Goal: Task Accomplishment & Management: Use online tool/utility

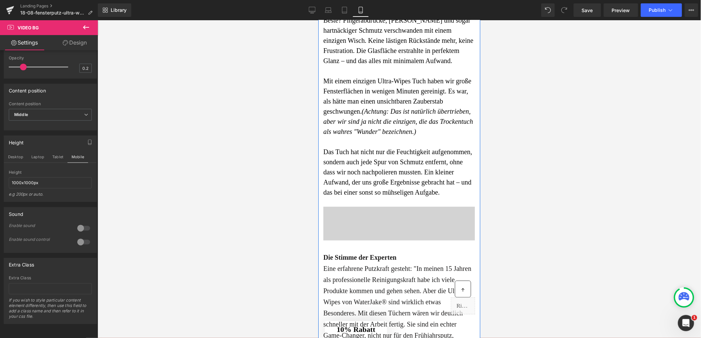
scroll to position [1116, 0]
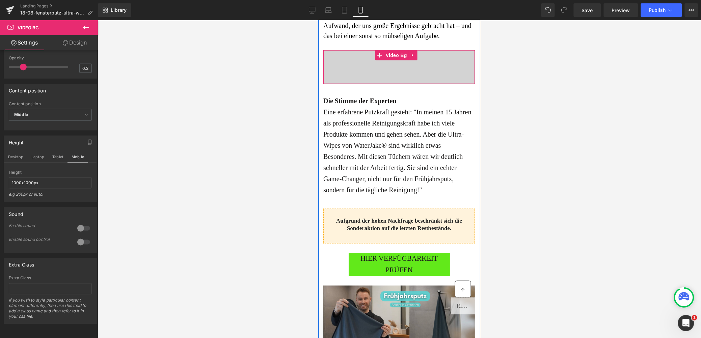
click at [367, 84] on div at bounding box center [399, 67] width 152 height 34
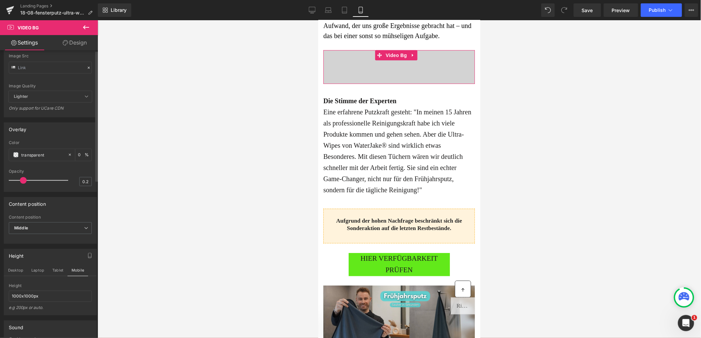
scroll to position [0, 0]
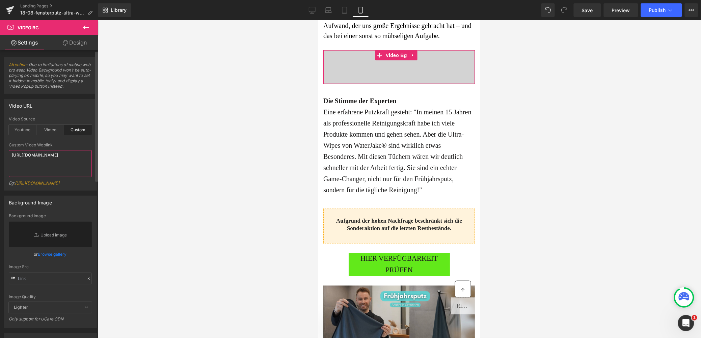
click at [51, 160] on textarea "[URL][DOMAIN_NAME]" at bounding box center [50, 163] width 83 height 27
paste textarea "22ef608ebc7940e292e107ff78eb4916"
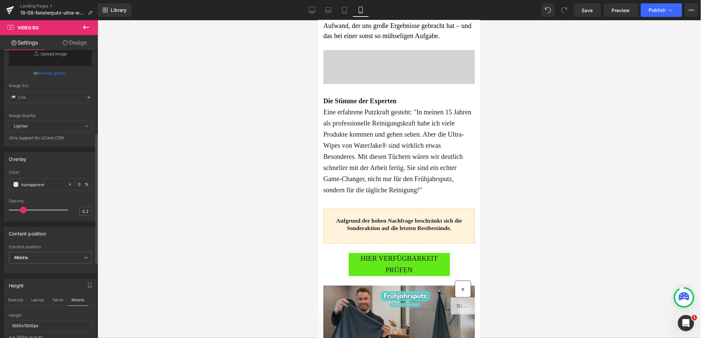
scroll to position [346, 0]
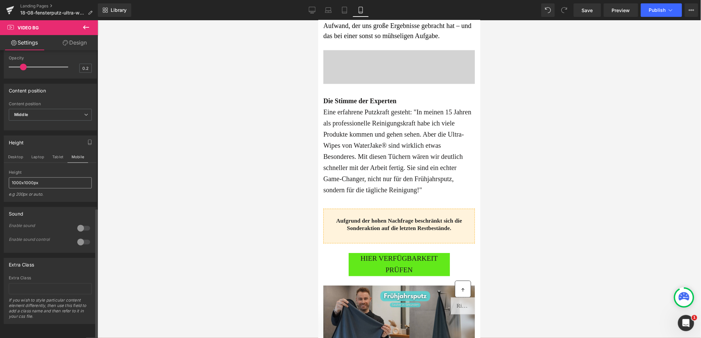
type textarea "[URL][DOMAIN_NAME]"
click at [35, 178] on input "1000x1000px" at bounding box center [50, 183] width 83 height 11
type input "6"
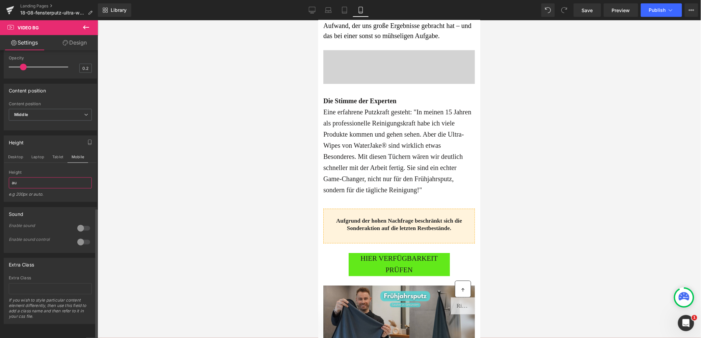
type input "a"
type input "1"
type input "0"
type input "4"
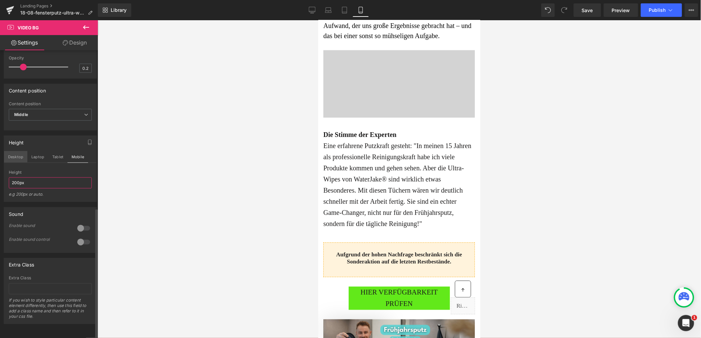
type input "200px"
click at [12, 151] on button "Desktop" at bounding box center [15, 156] width 23 height 11
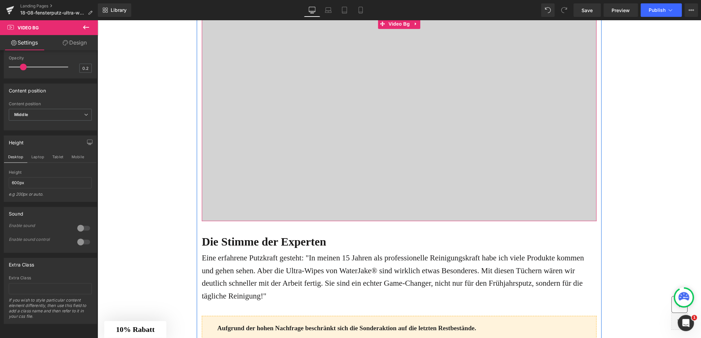
scroll to position [1156, 0]
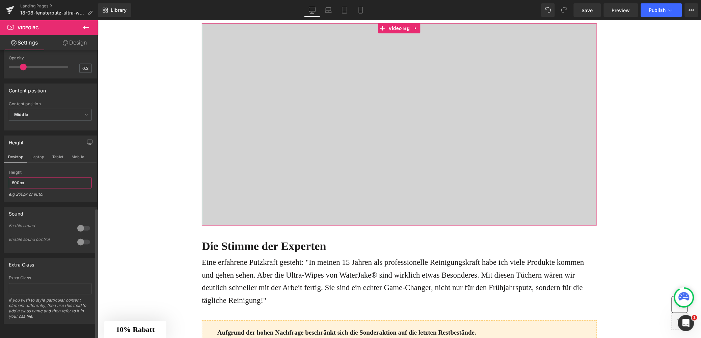
click at [16, 178] on input "600px" at bounding box center [50, 183] width 83 height 11
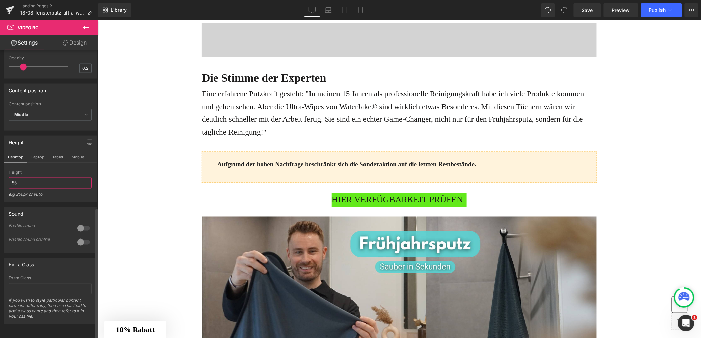
type input "6"
type input "7"
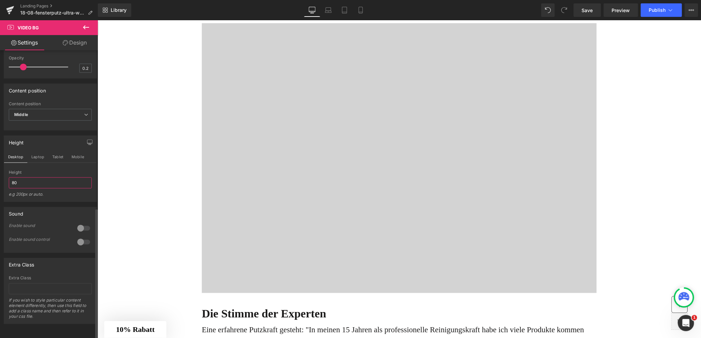
type input "8"
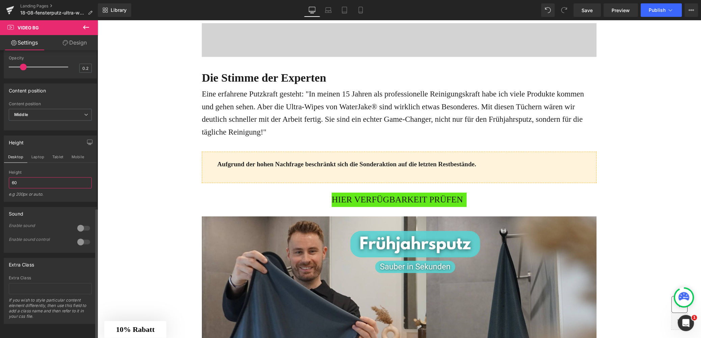
type input "6"
type input "auto"
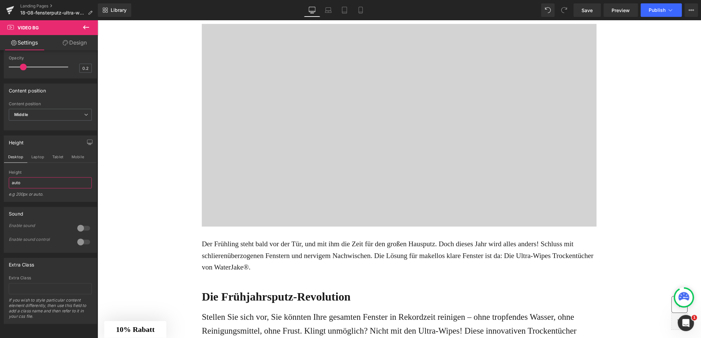
scroll to position [69, 0]
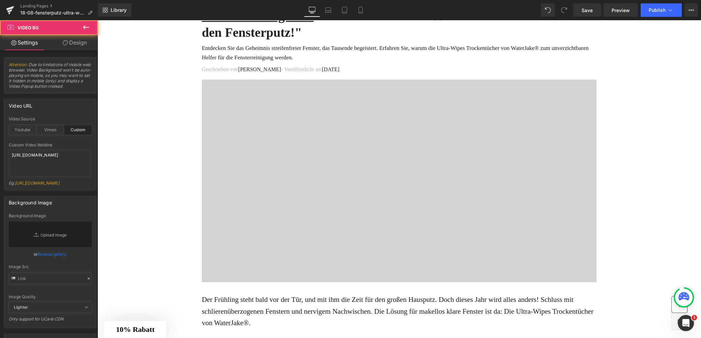
click at [400, 124] on div at bounding box center [399, 180] width 395 height 203
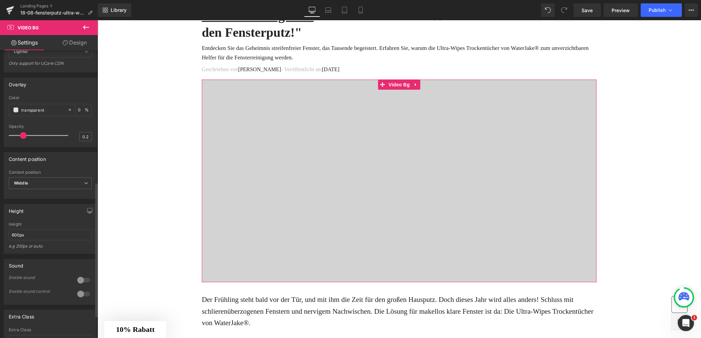
scroll to position [284, 0]
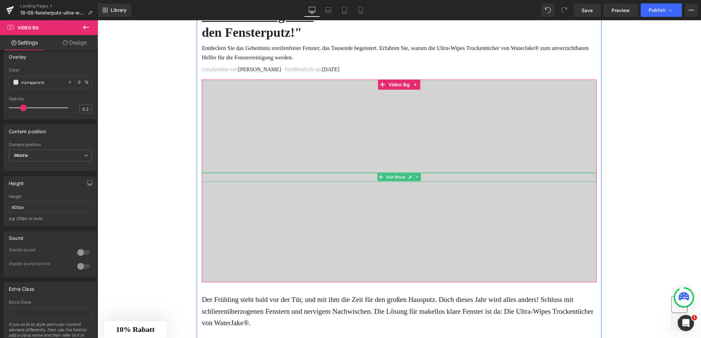
click at [371, 172] on div "Text Block" at bounding box center [399, 176] width 395 height 9
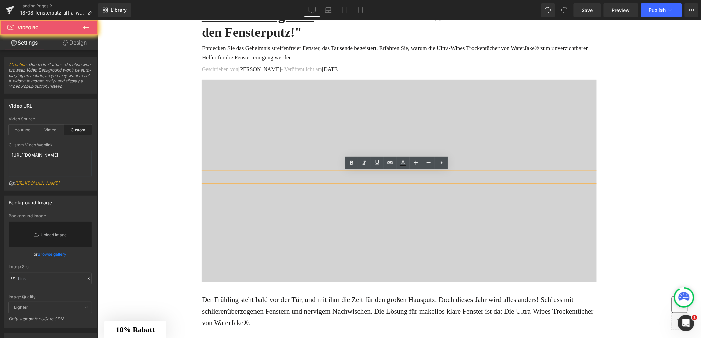
click at [367, 127] on div at bounding box center [399, 180] width 395 height 203
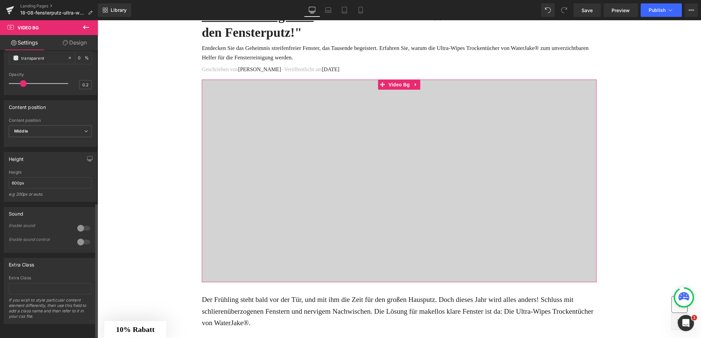
scroll to position [330, 0]
click at [87, 156] on icon "button" at bounding box center [89, 158] width 5 height 4
click at [80, 163] on button "Mobile" at bounding box center [78, 156] width 21 height 11
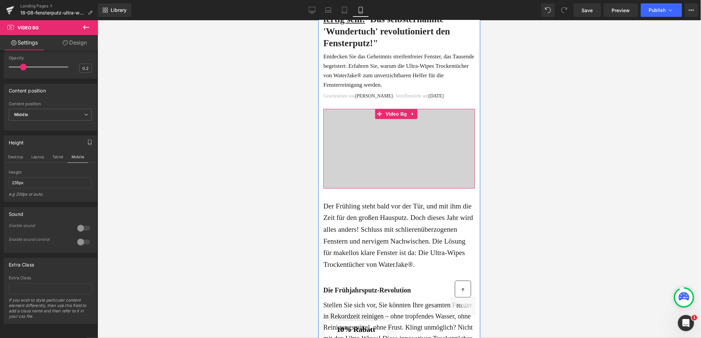
scroll to position [0, 0]
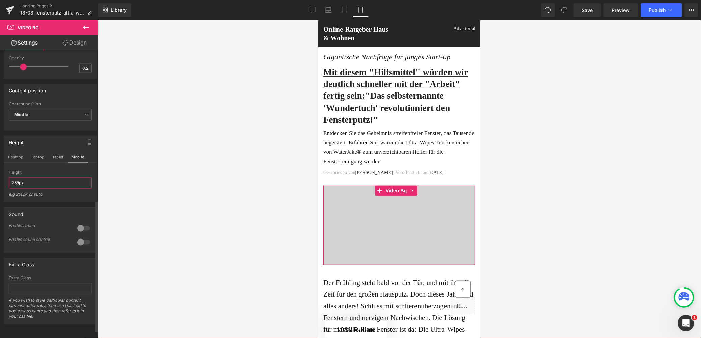
click at [23, 189] on input "235px" at bounding box center [50, 183] width 83 height 11
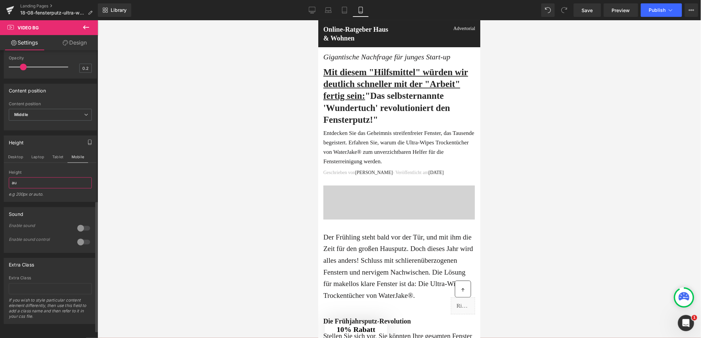
type input "a"
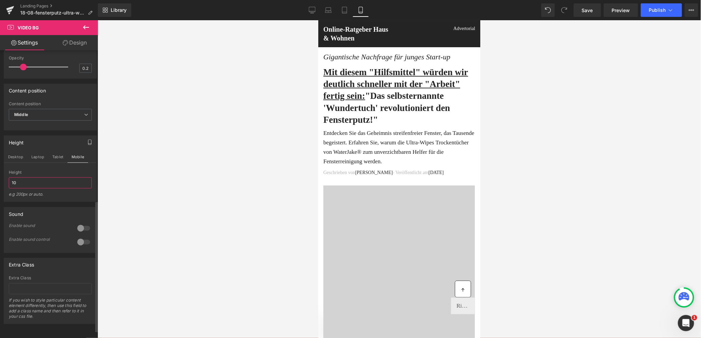
type input "1"
type input "6"
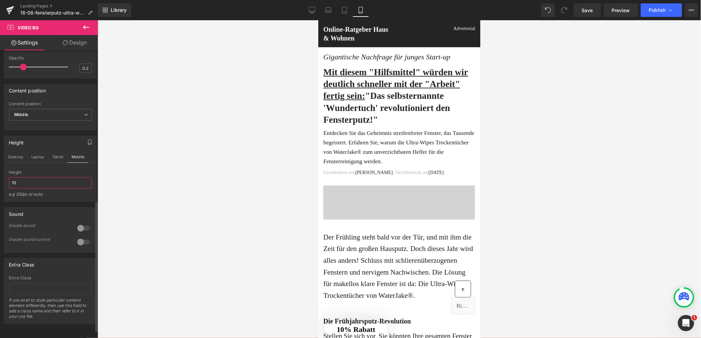
type input "1"
type input "2"
type input "3"
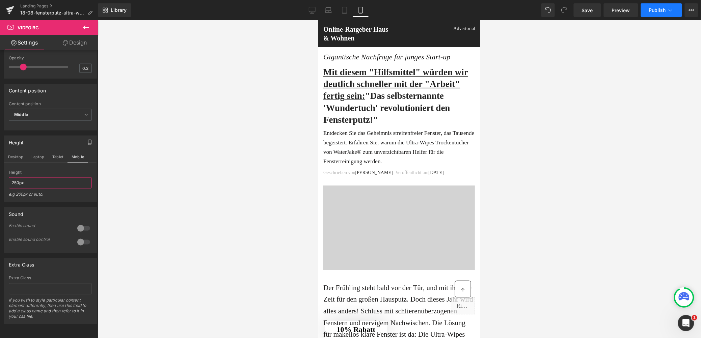
type input "250px"
click at [663, 7] on span "Publish" at bounding box center [657, 9] width 17 height 5
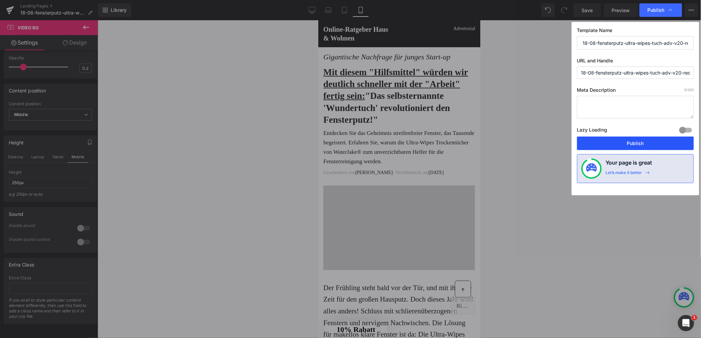
click at [636, 146] on button "Publish" at bounding box center [635, 144] width 117 height 14
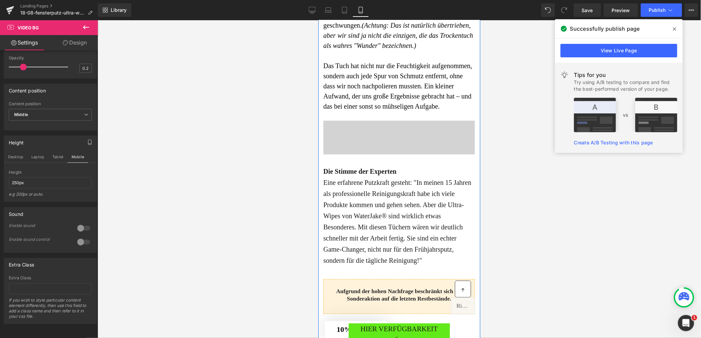
scroll to position [1082, 0]
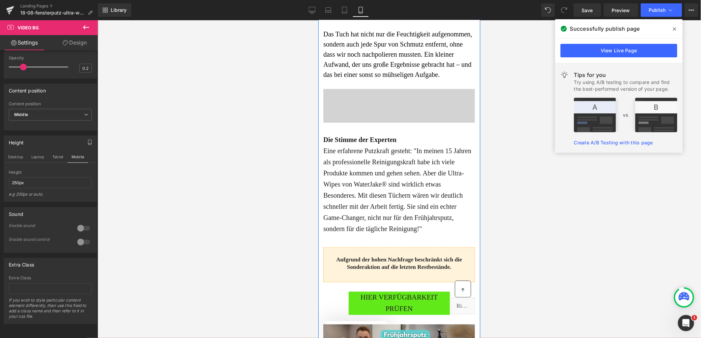
click at [372, 107] on p at bounding box center [399, 101] width 152 height 9
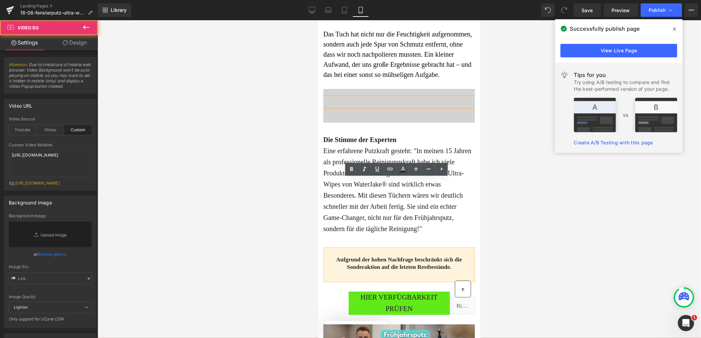
click at [343, 123] on div at bounding box center [399, 106] width 152 height 34
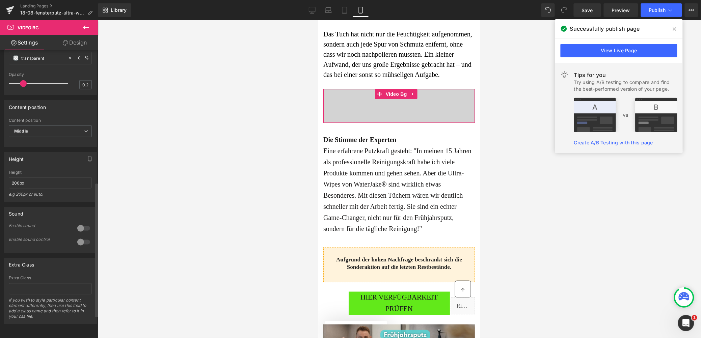
scroll to position [311, 0]
click at [29, 189] on input "200px" at bounding box center [50, 183] width 83 height 11
type input "250ox"
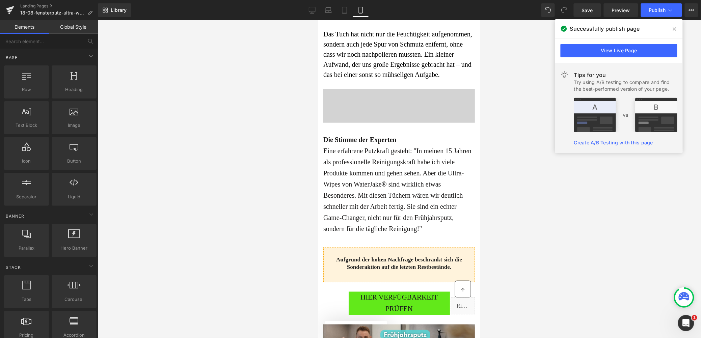
click at [245, 233] on div at bounding box center [400, 179] width 604 height 318
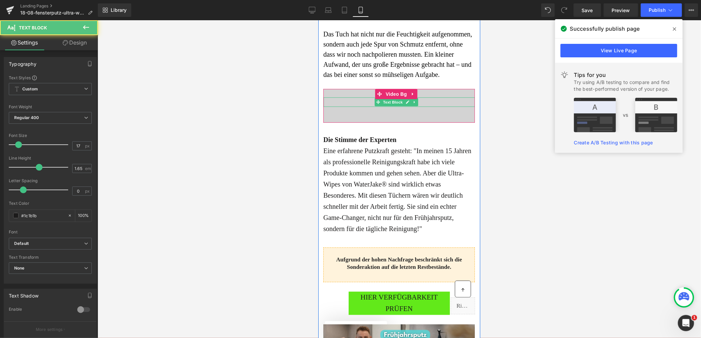
click at [364, 107] on p at bounding box center [399, 101] width 152 height 9
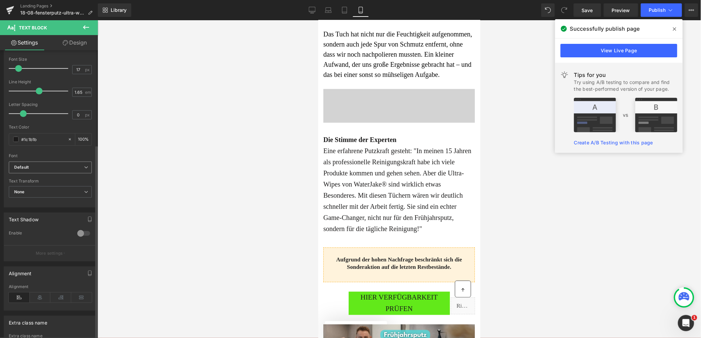
scroll to position [140, 0]
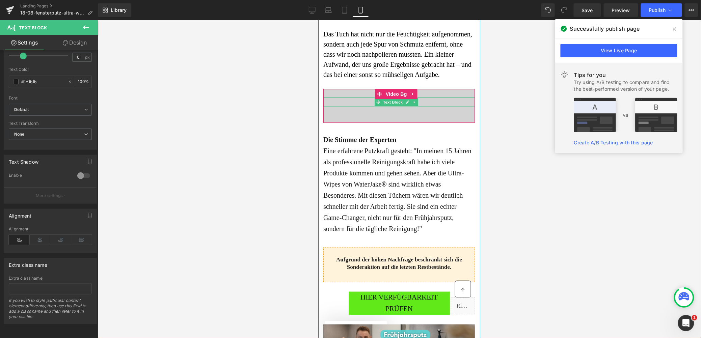
click at [332, 107] on p at bounding box center [399, 101] width 152 height 9
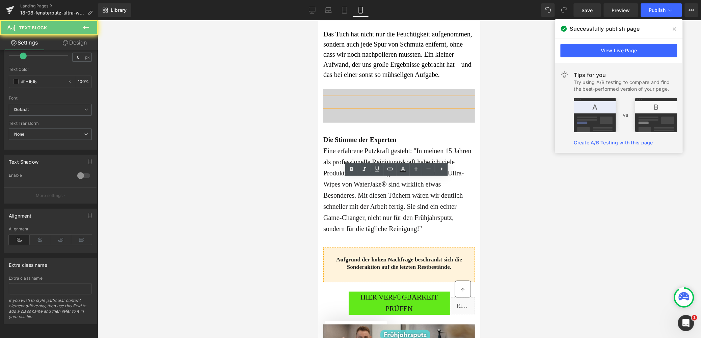
click at [337, 107] on p at bounding box center [399, 101] width 152 height 9
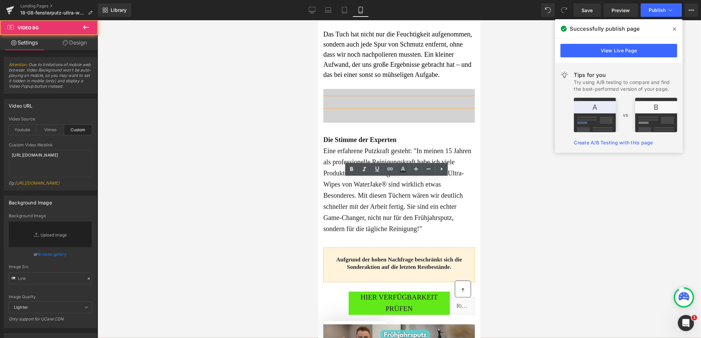
click at [340, 114] on span "Text Block" at bounding box center [399, 105] width 152 height 17
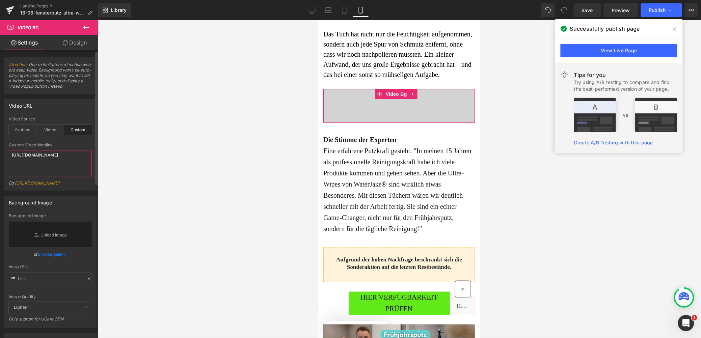
click at [42, 155] on textarea "[URL][DOMAIN_NAME]" at bounding box center [50, 163] width 83 height 27
click at [215, 224] on div at bounding box center [400, 179] width 604 height 318
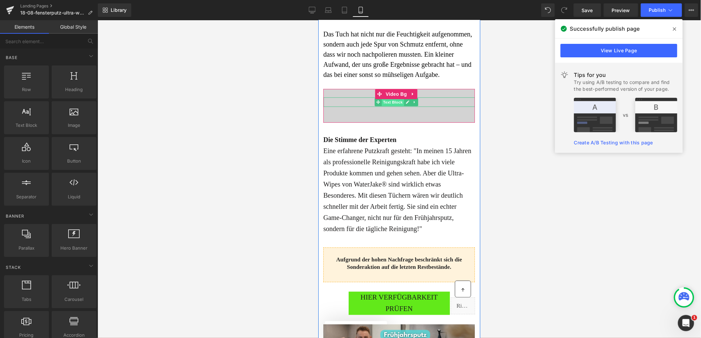
click at [386, 106] on span "Text Block" at bounding box center [393, 102] width 22 height 8
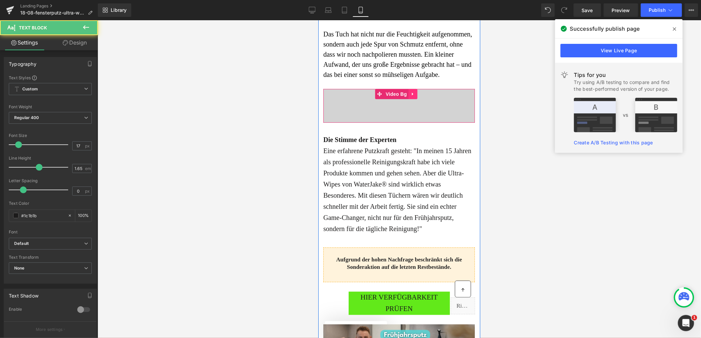
click at [412, 95] on icon at bounding box center [412, 93] width 1 height 3
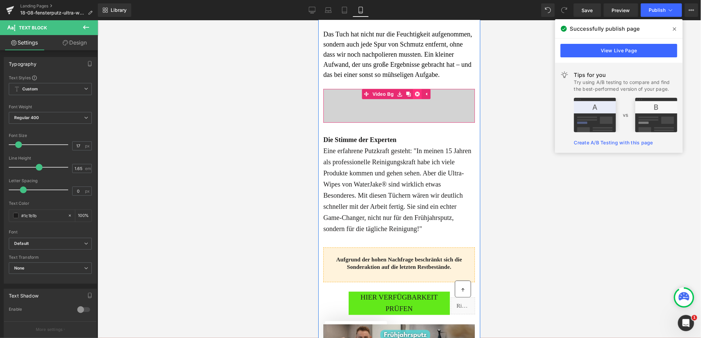
click at [416, 96] on icon at bounding box center [417, 93] width 5 height 5
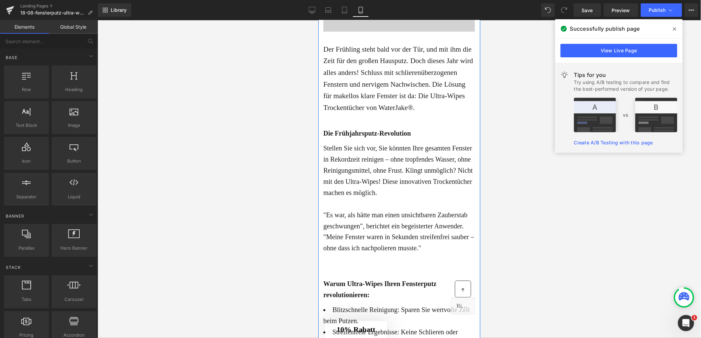
scroll to position [0, 0]
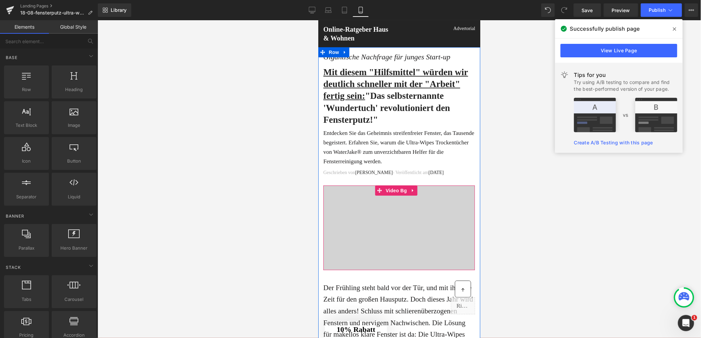
click at [390, 205] on div at bounding box center [399, 227] width 152 height 84
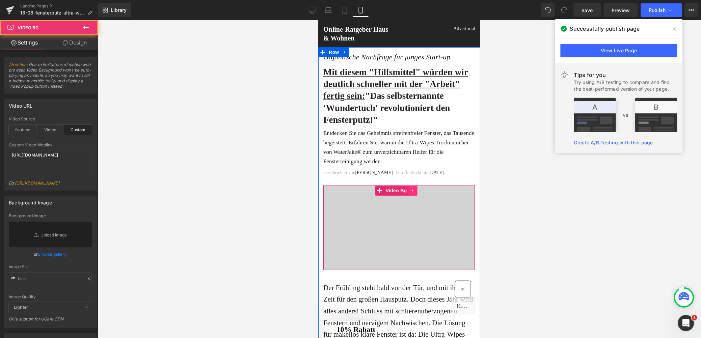
click at [415, 192] on icon at bounding box center [413, 190] width 5 height 5
click at [409, 190] on icon at bounding box center [408, 190] width 5 height 5
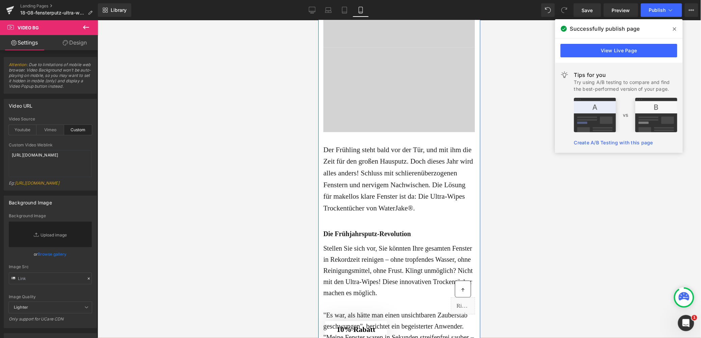
scroll to position [223, 0]
click at [349, 64] on div at bounding box center [399, 89] width 152 height 84
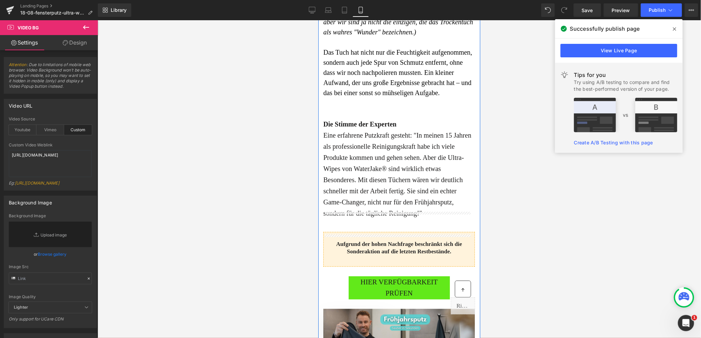
scroll to position [1108, 0]
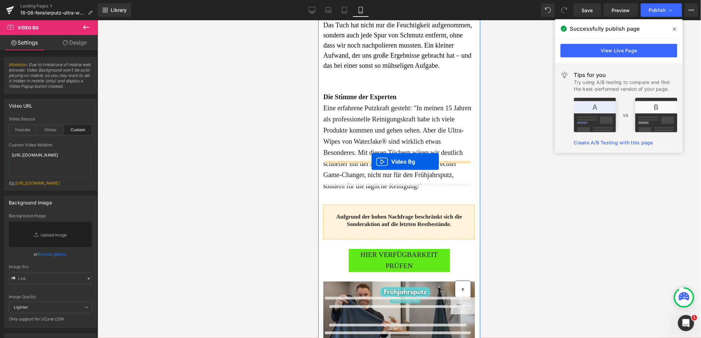
drag, startPoint x: 378, startPoint y: 52, endPoint x: 371, endPoint y: 161, distance: 109.3
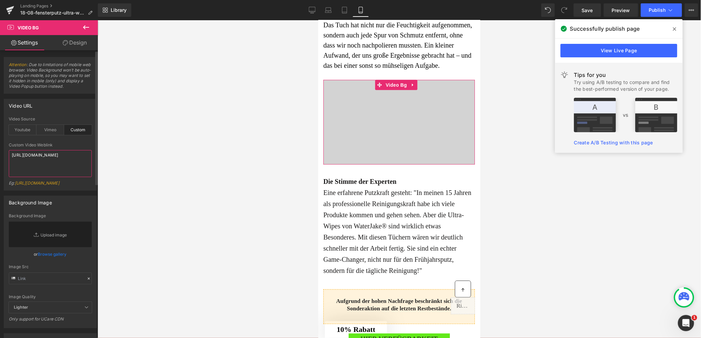
click at [20, 157] on textarea "https://cdn.shopify.com/videos/c/o/v/037f83193e9649c4919427c096295587.mp4" at bounding box center [50, 163] width 83 height 27
paste textarea "22ef608ebc7940e292e107ff78eb4916"
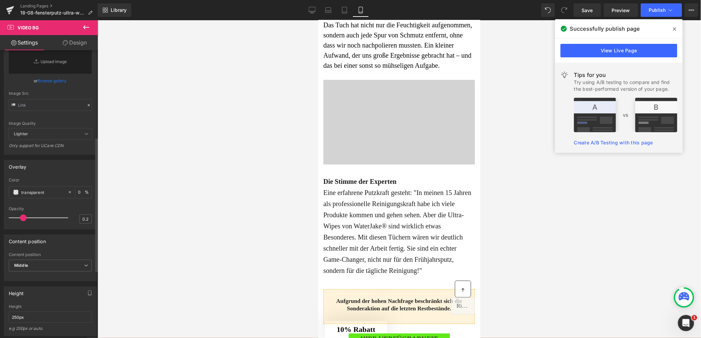
scroll to position [172, 0]
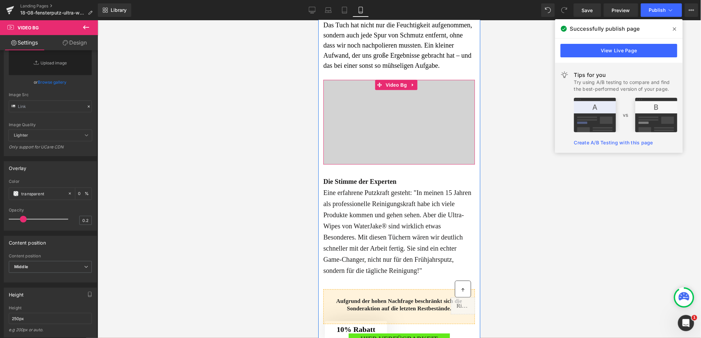
type textarea "[URL][DOMAIN_NAME]"
click at [338, 164] on div at bounding box center [399, 122] width 152 height 84
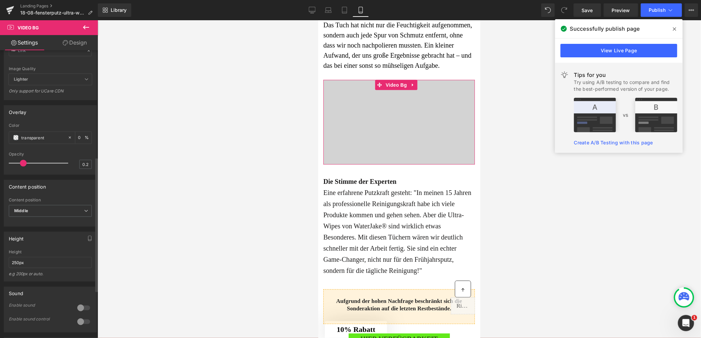
scroll to position [330, 0]
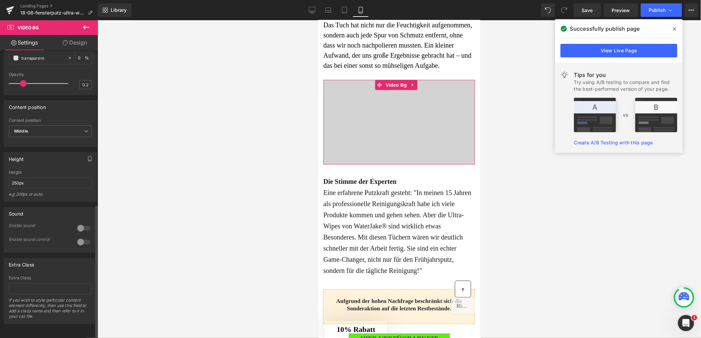
click at [88, 156] on icon "button" at bounding box center [89, 158] width 5 height 5
click at [13, 163] on button "Desktop" at bounding box center [15, 156] width 23 height 11
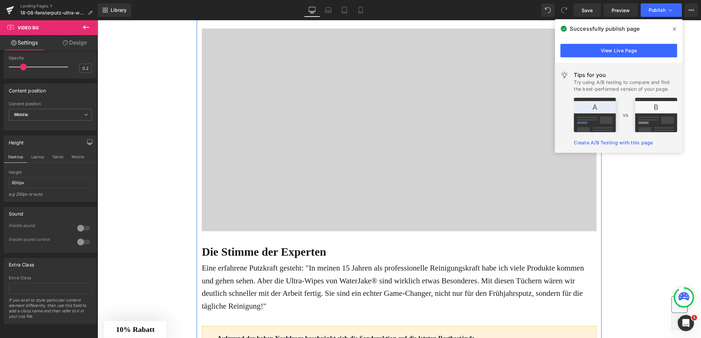
scroll to position [1149, 0]
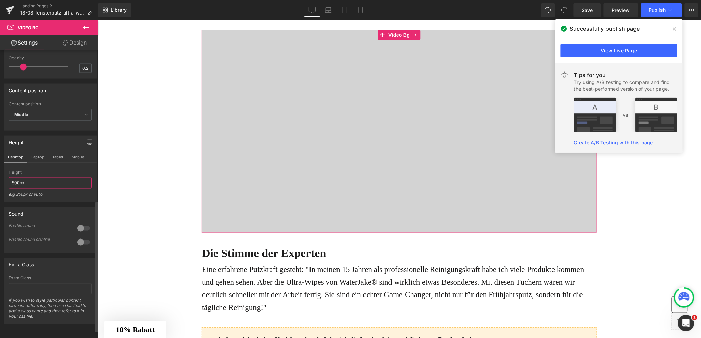
click at [16, 189] on input "600px" at bounding box center [50, 183] width 83 height 11
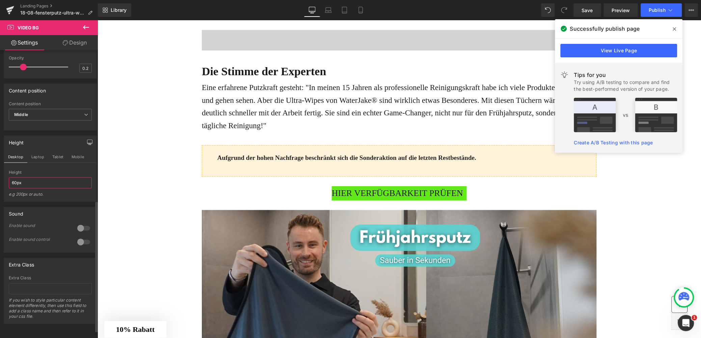
type input "650px"
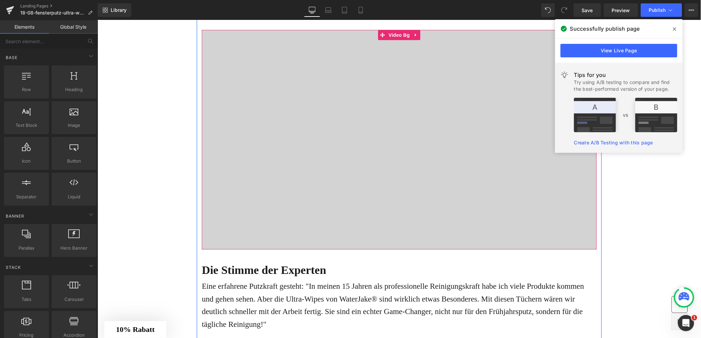
click at [326, 210] on div at bounding box center [399, 139] width 395 height 219
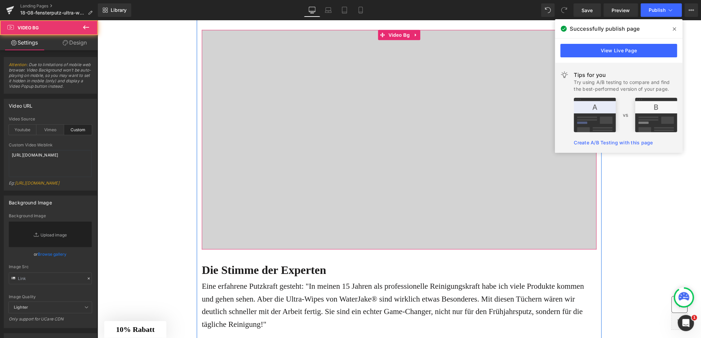
click at [314, 195] on div at bounding box center [399, 139] width 395 height 219
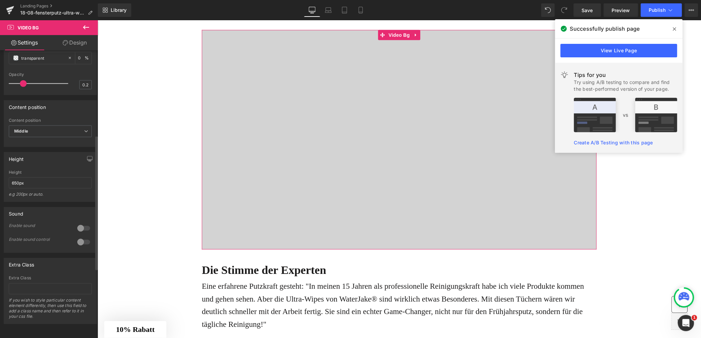
scroll to position [330, 0]
click at [87, 156] on icon "button" at bounding box center [89, 158] width 5 height 5
click at [68, 163] on button "Mobile" at bounding box center [78, 156] width 21 height 11
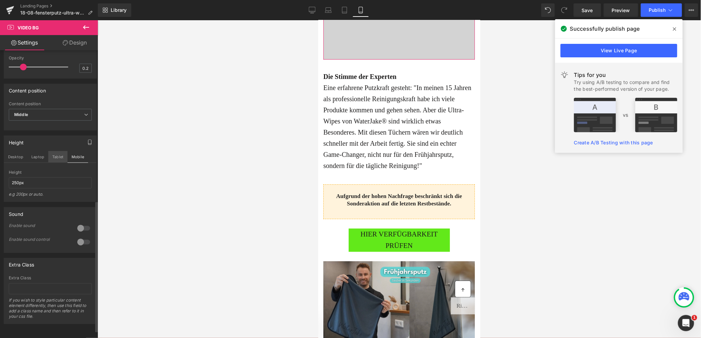
click at [61, 163] on button "Tablet" at bounding box center [57, 156] width 19 height 11
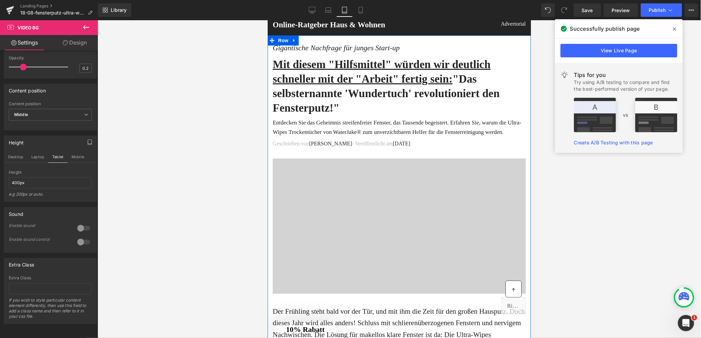
scroll to position [0, 0]
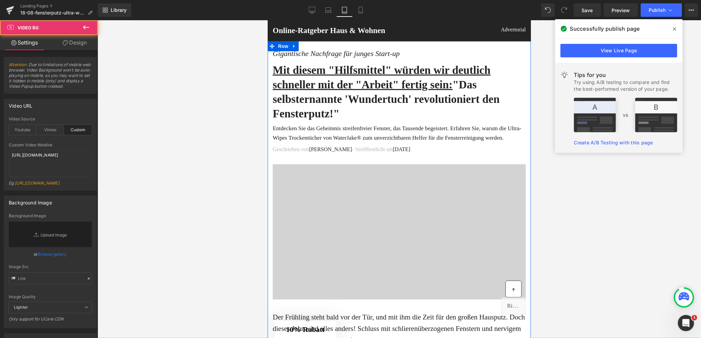
click at [321, 189] on div at bounding box center [398, 231] width 253 height 135
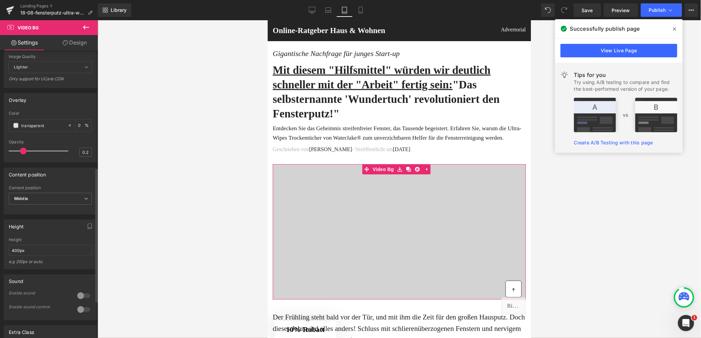
scroll to position [267, 0]
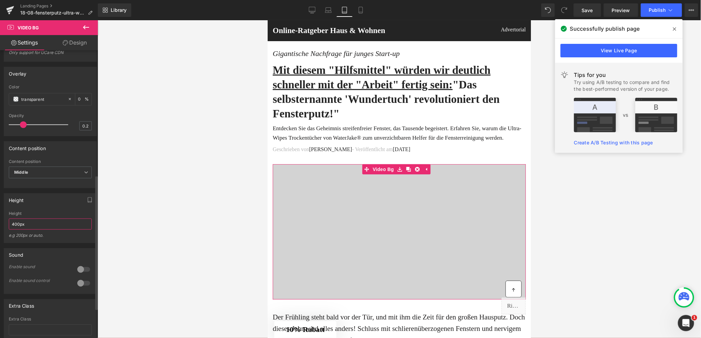
click at [14, 230] on input "400px" at bounding box center [50, 224] width 83 height 11
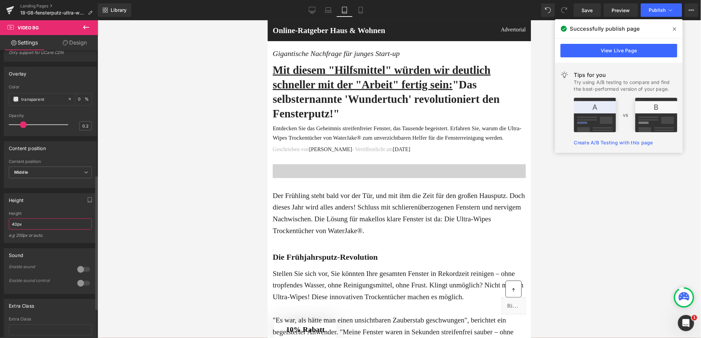
type input "400px"
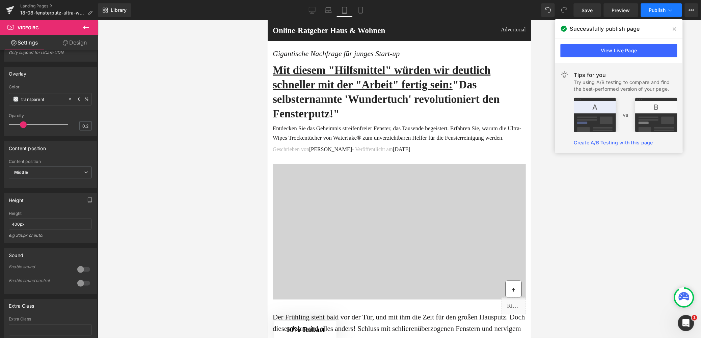
click at [671, 10] on icon at bounding box center [671, 10] width 4 height 2
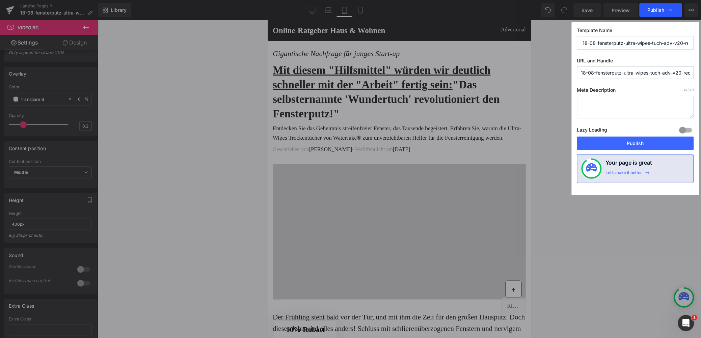
click at [665, 11] on span "Publish" at bounding box center [661, 10] width 26 height 7
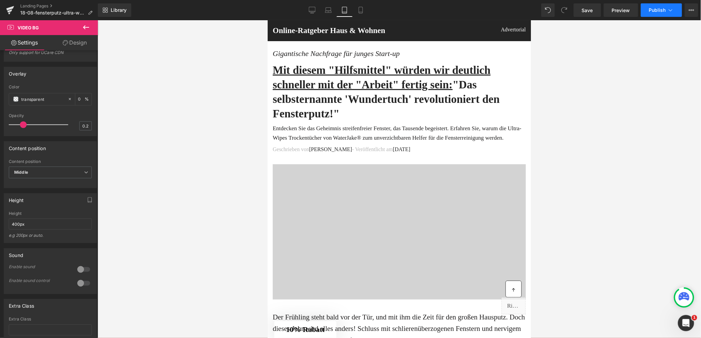
click at [665, 11] on span "Publish" at bounding box center [657, 9] width 17 height 5
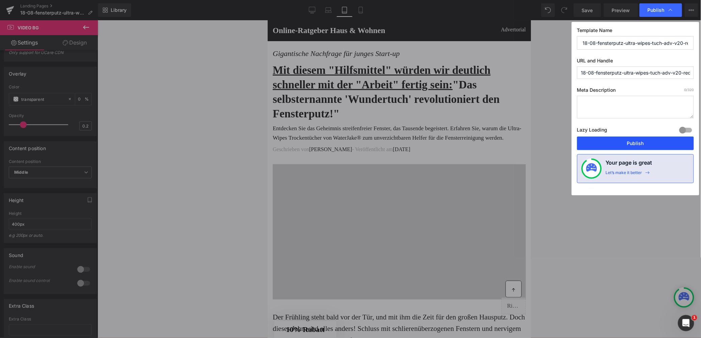
click at [637, 144] on button "Publish" at bounding box center [635, 144] width 117 height 14
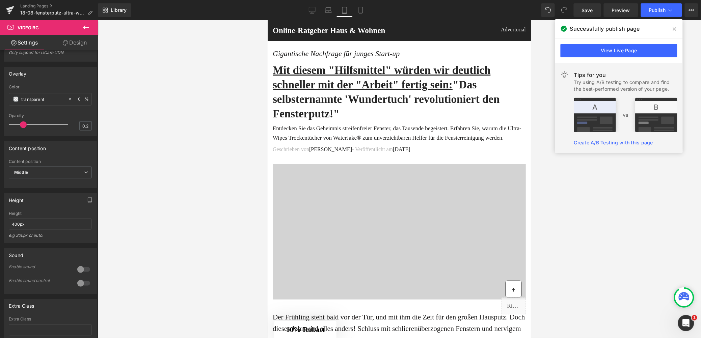
click at [630, 222] on div at bounding box center [400, 179] width 604 height 318
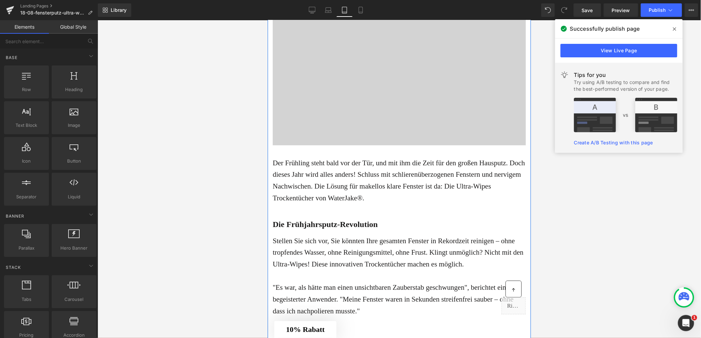
scroll to position [154, 0]
drag, startPoint x: 313, startPoint y: 9, endPoint x: 215, endPoint y: 64, distance: 112.3
click at [313, 9] on icon at bounding box center [312, 10] width 7 height 7
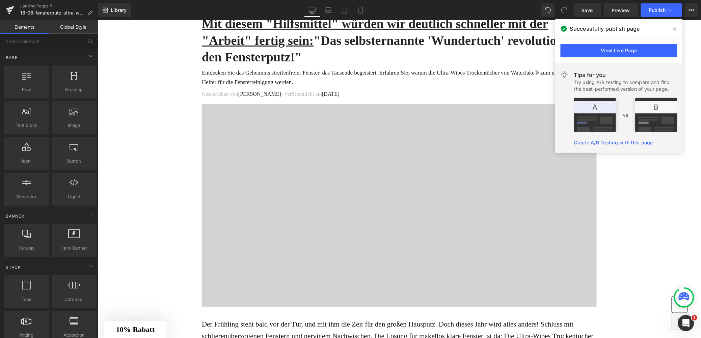
scroll to position [0, 0]
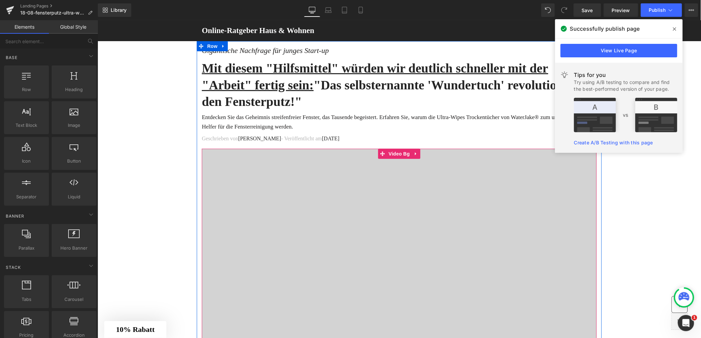
scroll to position [289, 0]
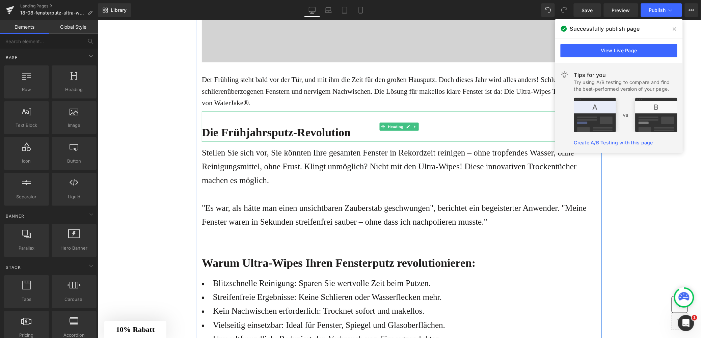
click at [250, 133] on b "Die Frühjahrsputz-Revolution" at bounding box center [276, 132] width 149 height 12
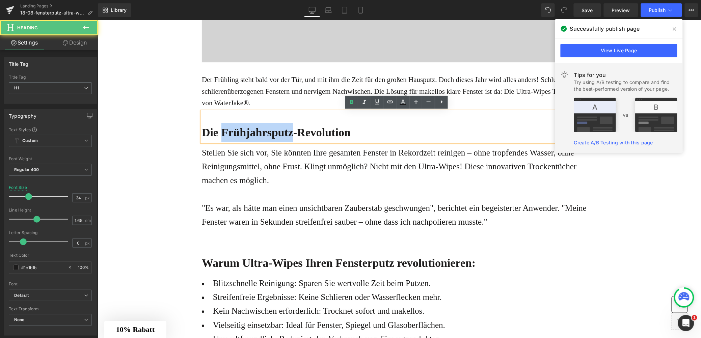
click at [250, 133] on b "Die Frühjahrsputz-Revolution" at bounding box center [276, 132] width 149 height 12
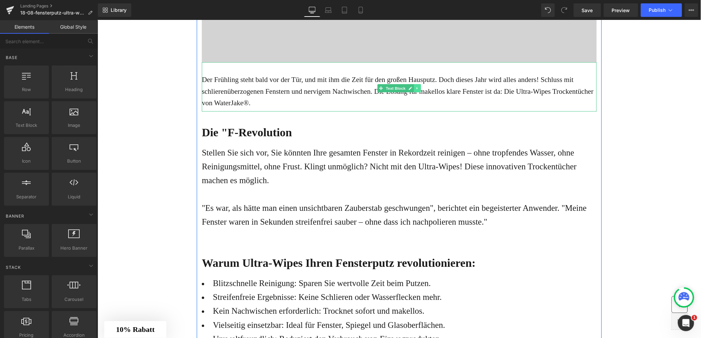
click at [416, 85] on link at bounding box center [417, 88] width 7 height 8
click at [419, 87] on icon at bounding box center [421, 88] width 4 height 4
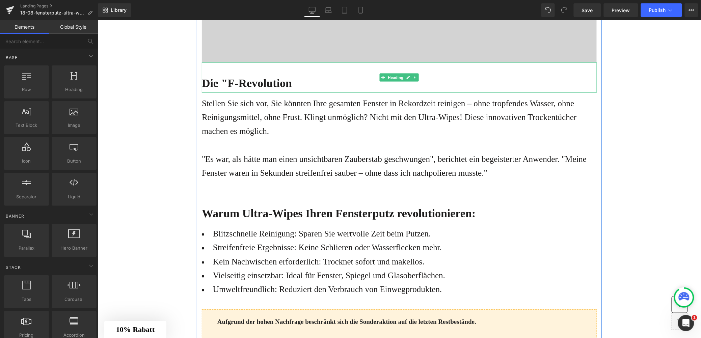
click at [269, 85] on b "Die "F-Revolution" at bounding box center [247, 83] width 90 height 12
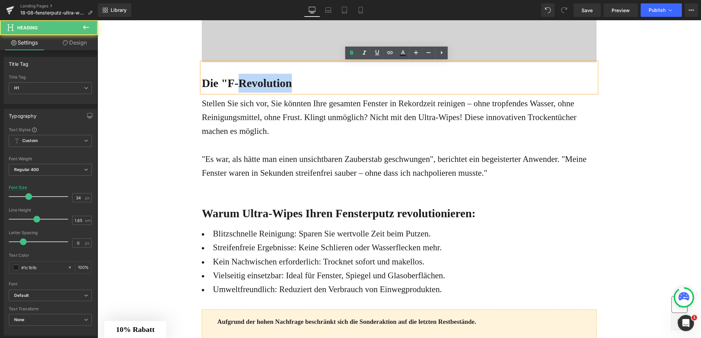
click at [269, 85] on b "Die "F-Revolution" at bounding box center [247, 83] width 90 height 12
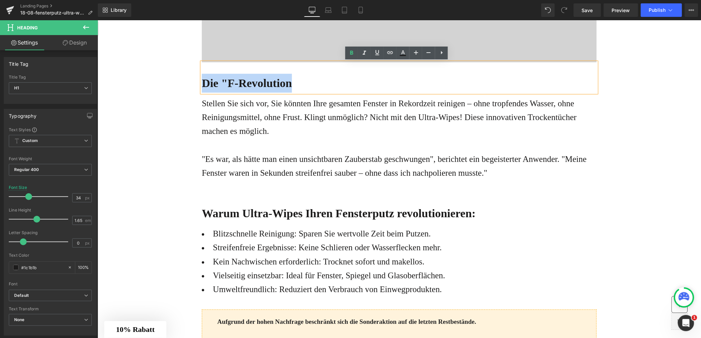
click at [244, 81] on b "Die "F-Revolution" at bounding box center [247, 83] width 90 height 12
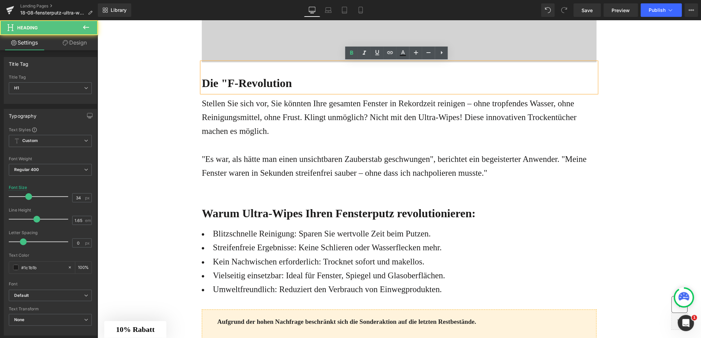
click at [228, 85] on b "Die "F-Revolution" at bounding box center [247, 83] width 90 height 12
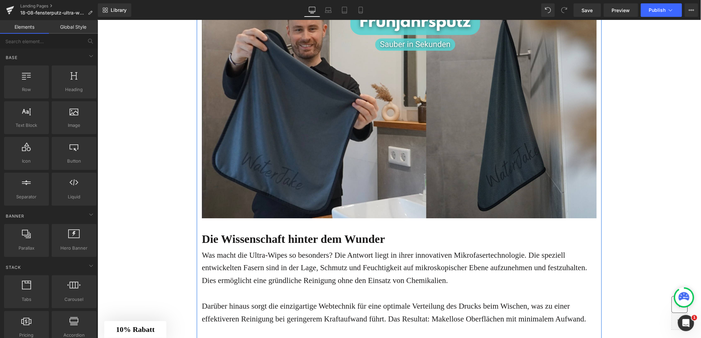
scroll to position [1219, 0]
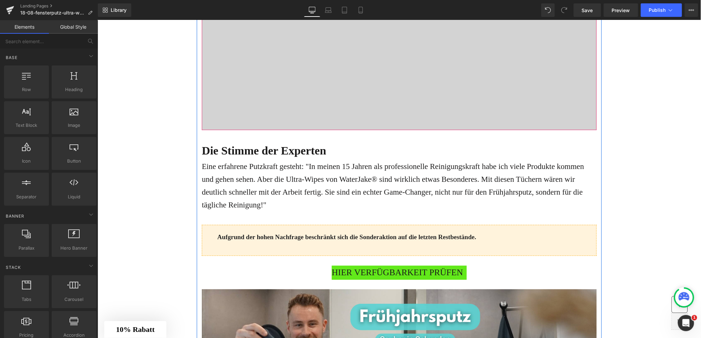
click at [243, 116] on div at bounding box center [399, 19] width 395 height 219
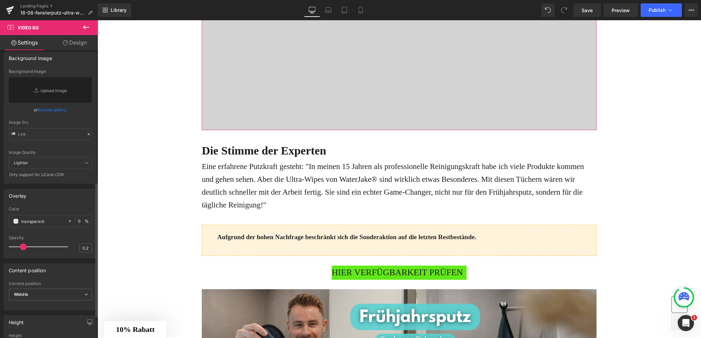
scroll to position [282, 0]
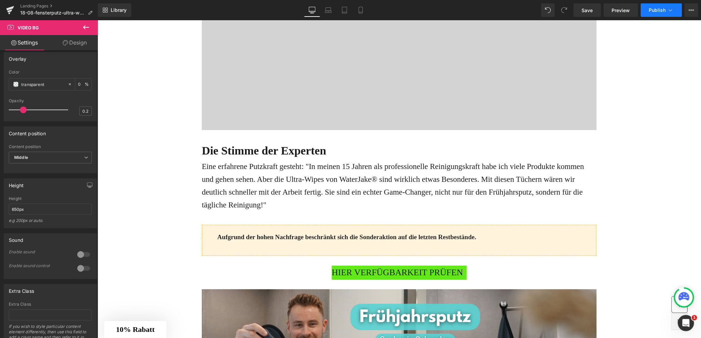
click at [670, 8] on icon at bounding box center [670, 10] width 7 height 7
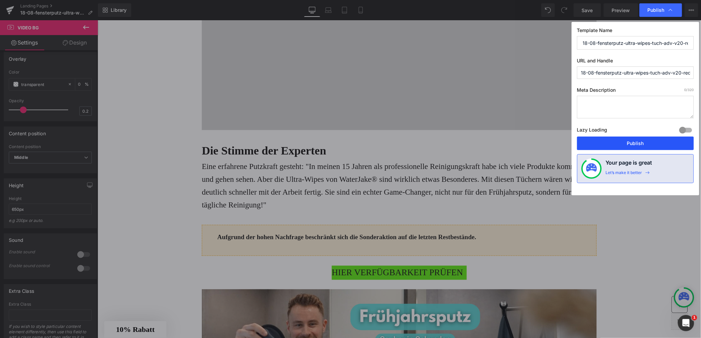
click at [644, 140] on button "Publish" at bounding box center [635, 144] width 117 height 14
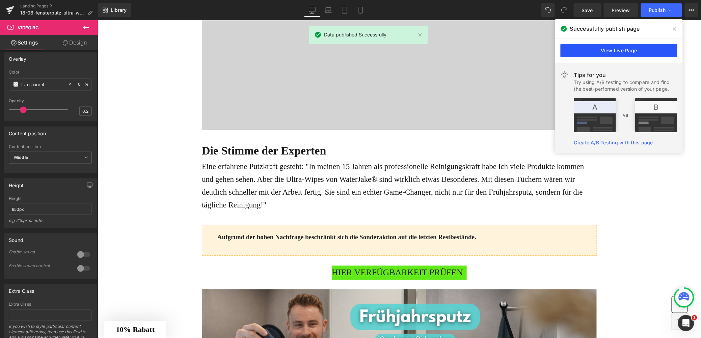
click at [617, 47] on link "View Live Page" at bounding box center [619, 51] width 117 height 14
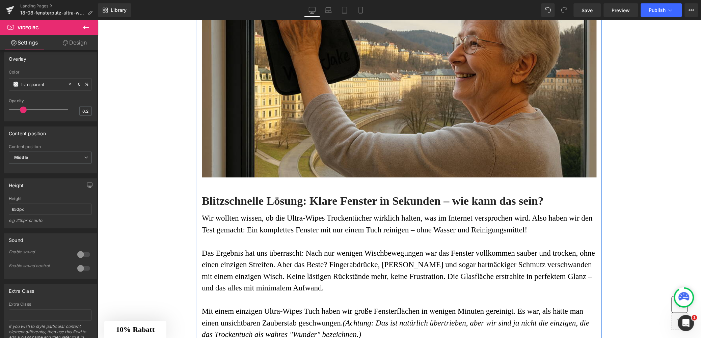
scroll to position [226, 0]
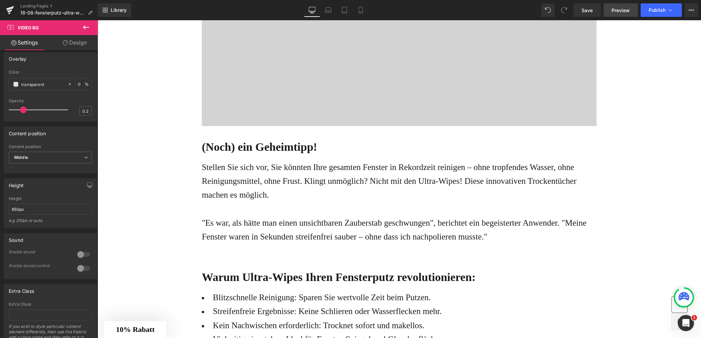
click at [624, 16] on link "Preview" at bounding box center [621, 10] width 34 height 14
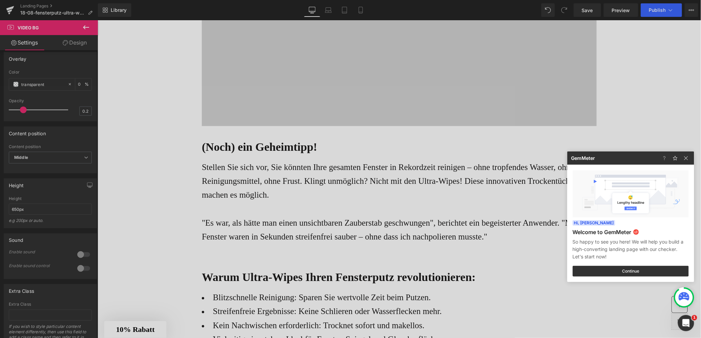
click at [664, 13] on div at bounding box center [350, 169] width 701 height 338
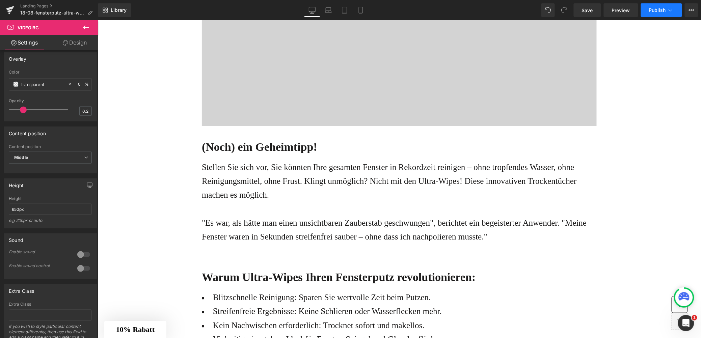
click at [659, 10] on span "Publish" at bounding box center [657, 9] width 17 height 5
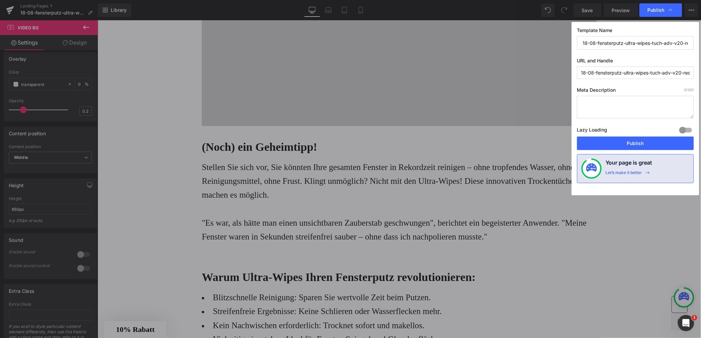
click at [618, 151] on div "Template Name 18-08-fensterputz-ultra-wipes-tuch-adv-v20-redtrack URL and Handl…" at bounding box center [636, 109] width 128 height 174
click at [625, 131] on div "Lazy Loading Build Upgrade plan to unlock" at bounding box center [635, 131] width 117 height 11
click at [624, 149] on button "Publish" at bounding box center [635, 144] width 117 height 14
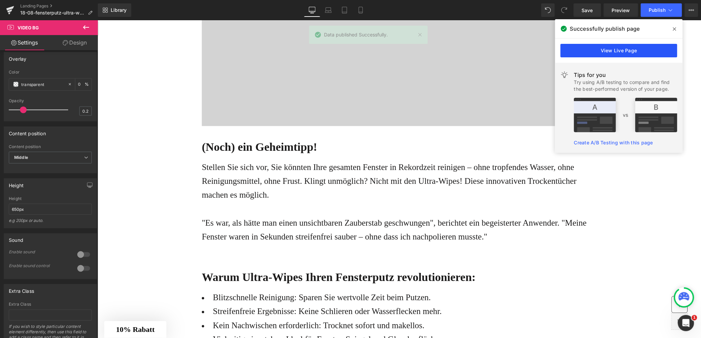
click at [650, 48] on link "View Live Page" at bounding box center [619, 51] width 117 height 14
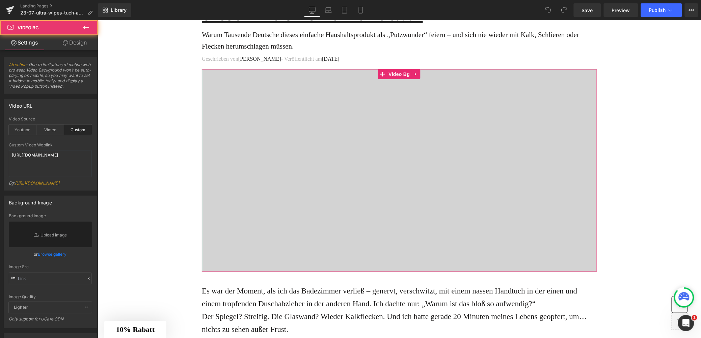
scroll to position [62, 0]
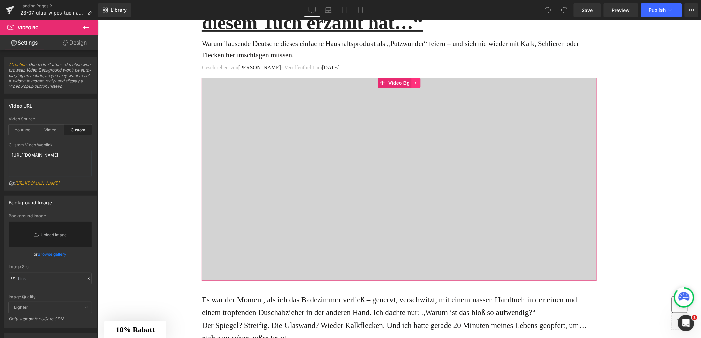
click at [413, 84] on icon at bounding box center [415, 82] width 5 height 5
click at [408, 85] on link at bounding box center [411, 83] width 9 height 10
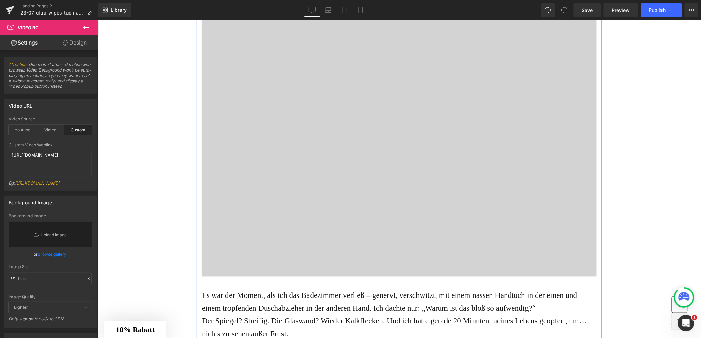
scroll to position [295, 0]
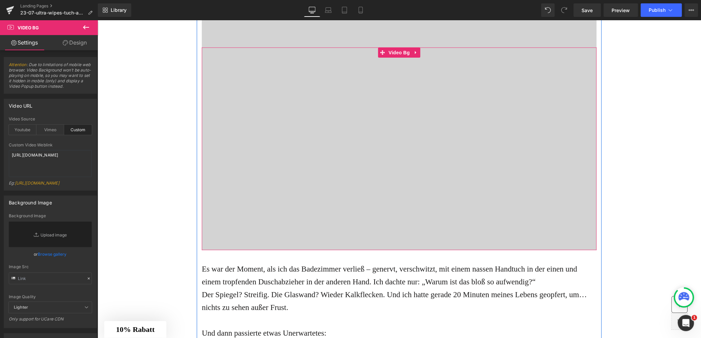
click at [427, 139] on div at bounding box center [399, 148] width 395 height 203
click at [37, 156] on textarea "[URL][DOMAIN_NAME]" at bounding box center [50, 163] width 83 height 27
paste textarea "22ef608ebc7940e292e107ff78eb4916"
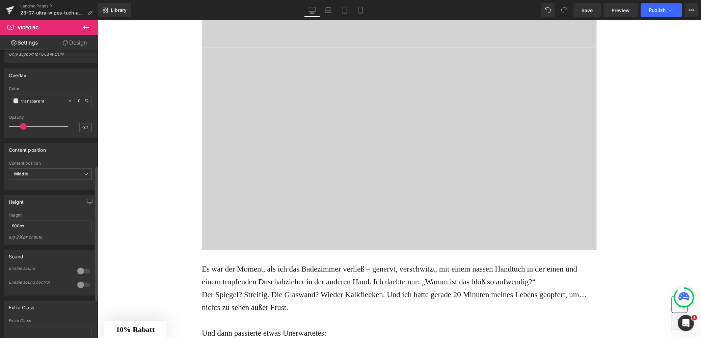
scroll to position [295, 0]
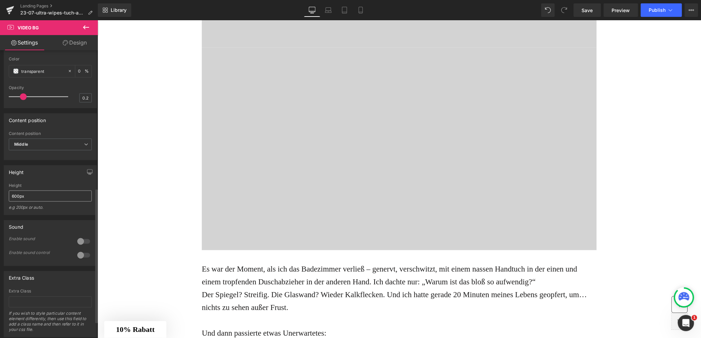
type textarea "[URL][DOMAIN_NAME]"
click at [31, 202] on input "600px" at bounding box center [50, 196] width 83 height 11
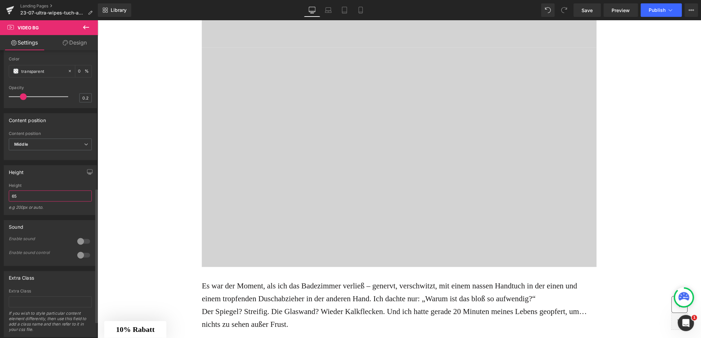
type input "6"
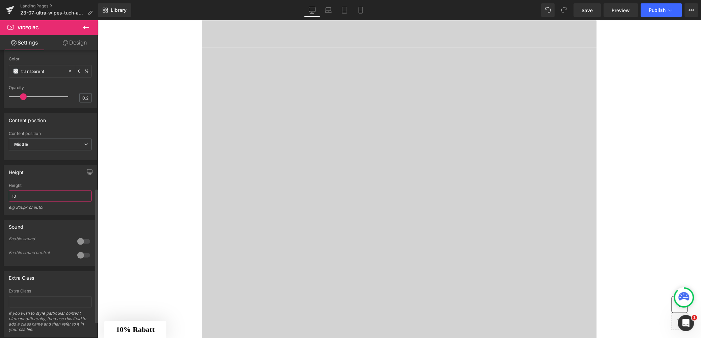
type input "1"
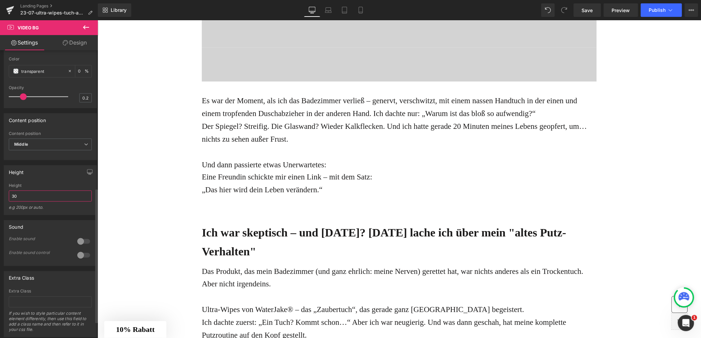
type input "3"
type input "4"
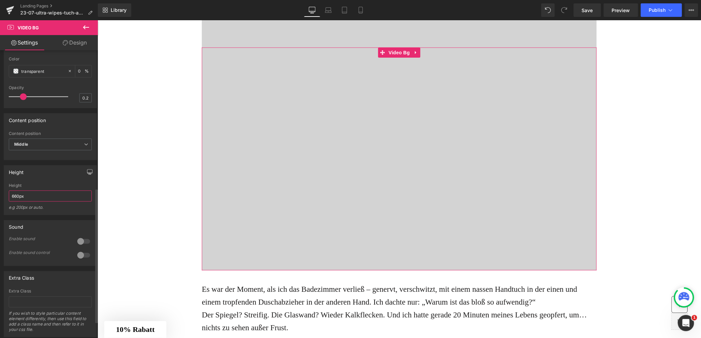
type input "660px"
click at [87, 175] on icon "button" at bounding box center [89, 171] width 5 height 5
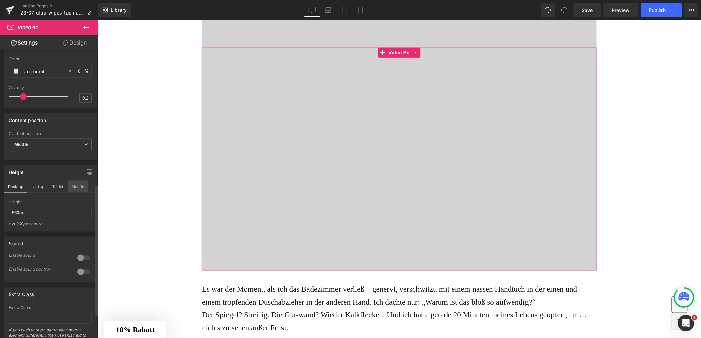
click at [79, 192] on button "Mobile" at bounding box center [78, 186] width 21 height 11
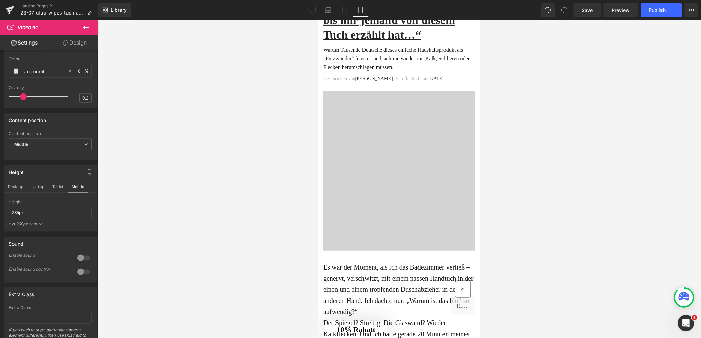
scroll to position [85, 0]
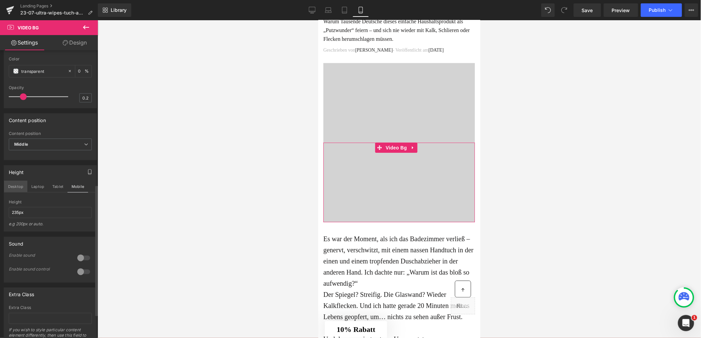
click at [5, 192] on button "Desktop" at bounding box center [15, 186] width 23 height 11
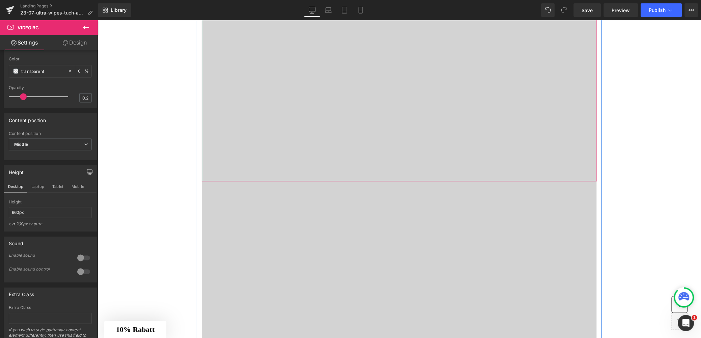
scroll to position [257, 0]
